Goal: Task Accomplishment & Management: Use online tool/utility

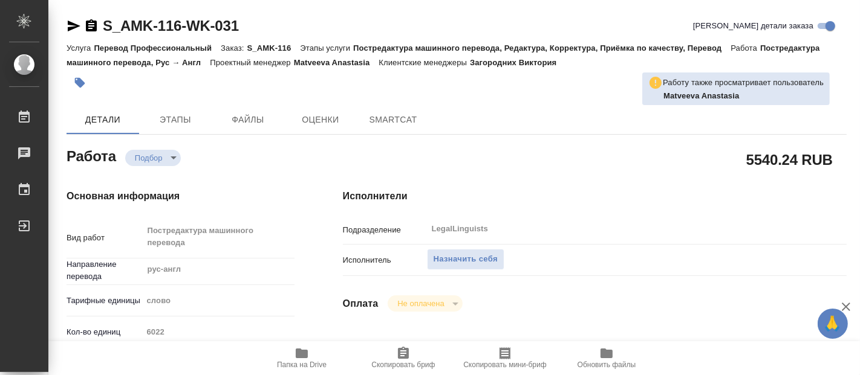
type textarea "x"
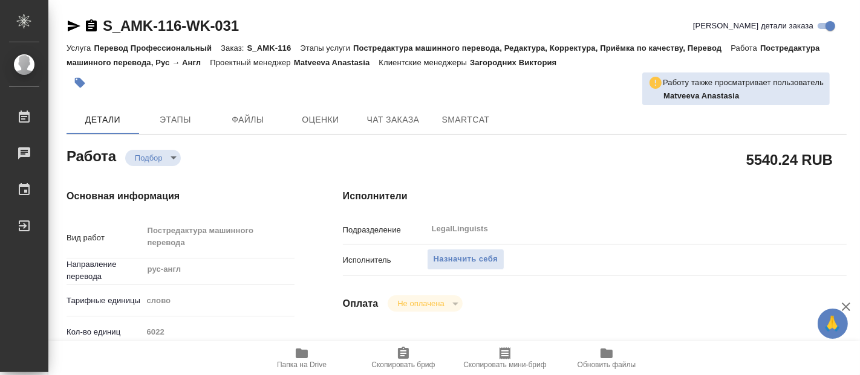
type textarea "x"
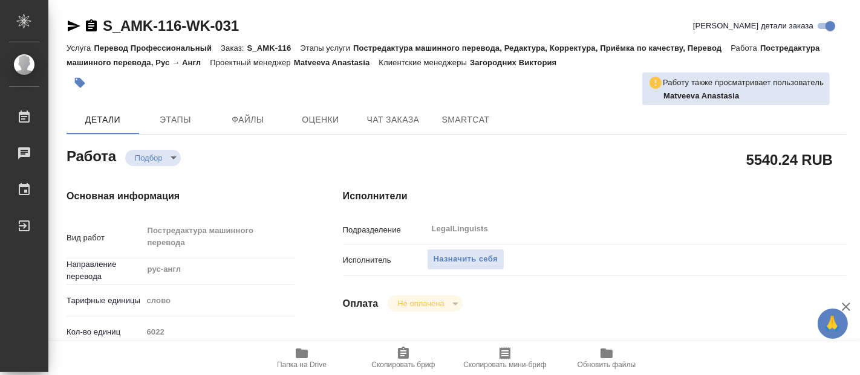
type textarea "x"
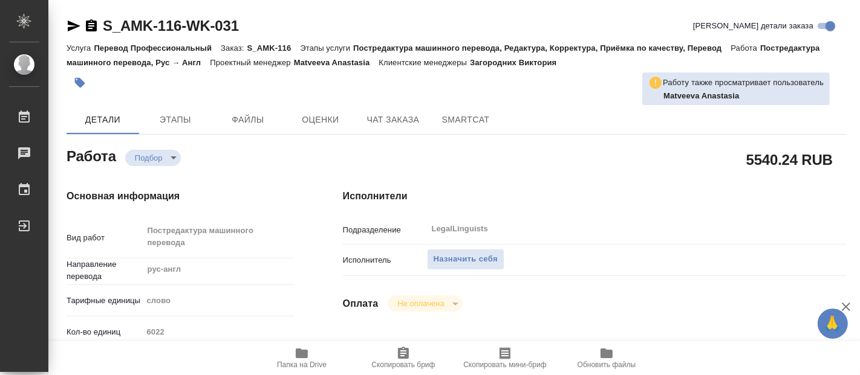
click at [302, 357] on icon "button" at bounding box center [302, 354] width 12 height 10
type textarea "x"
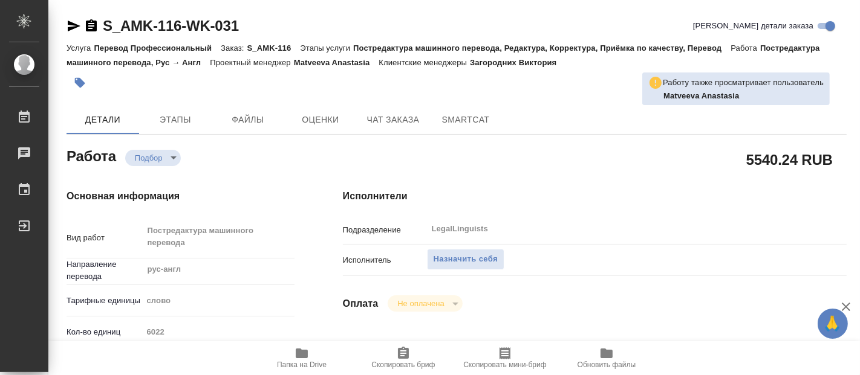
type textarea "x"
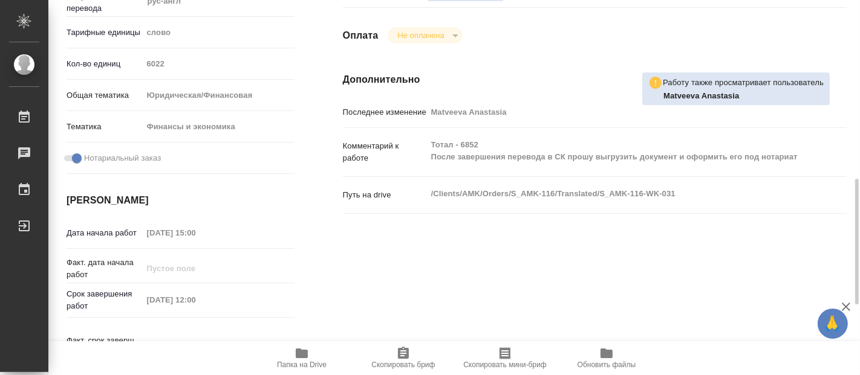
scroll to position [336, 0]
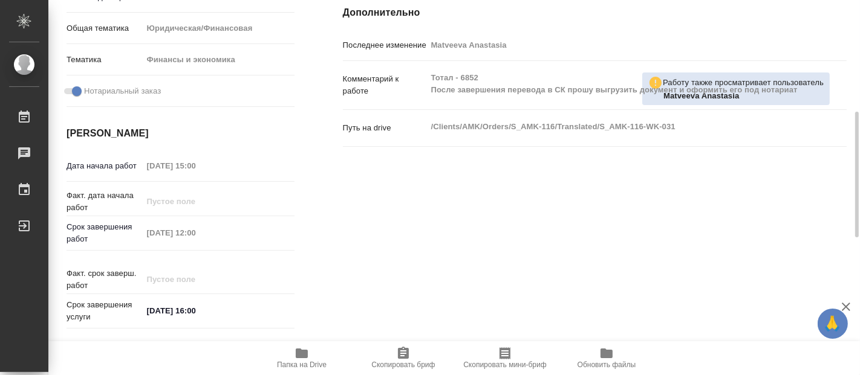
type textarea "x"
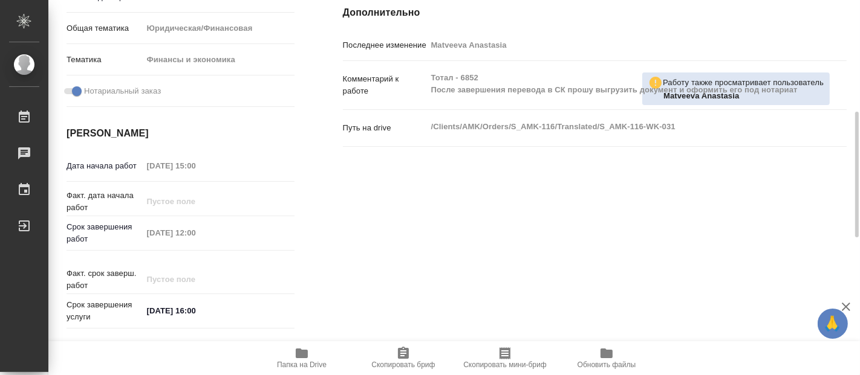
type textarea "x"
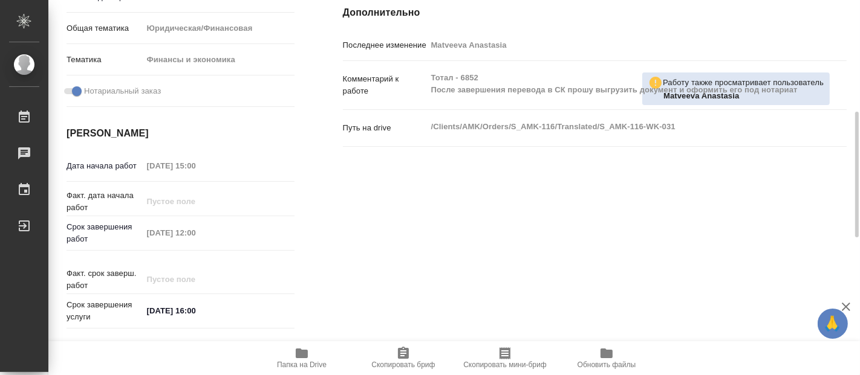
type textarea "x"
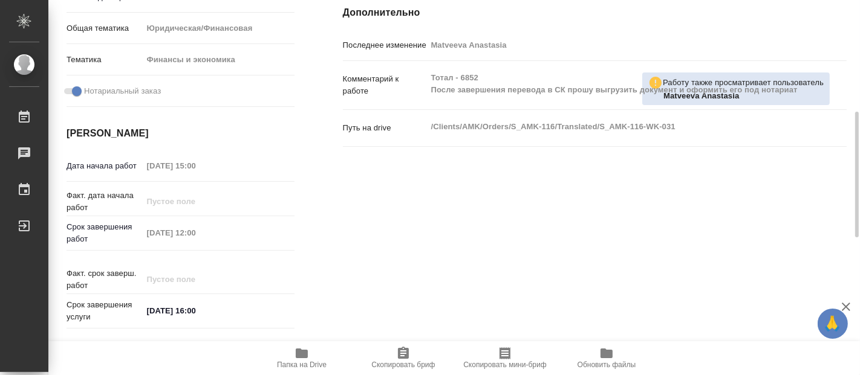
type textarea "x"
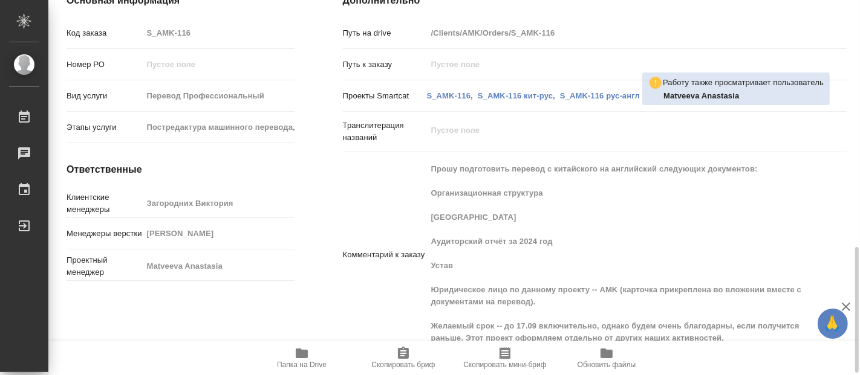
scroll to position [744, 0]
